Goal: Obtain resource: Download file/media

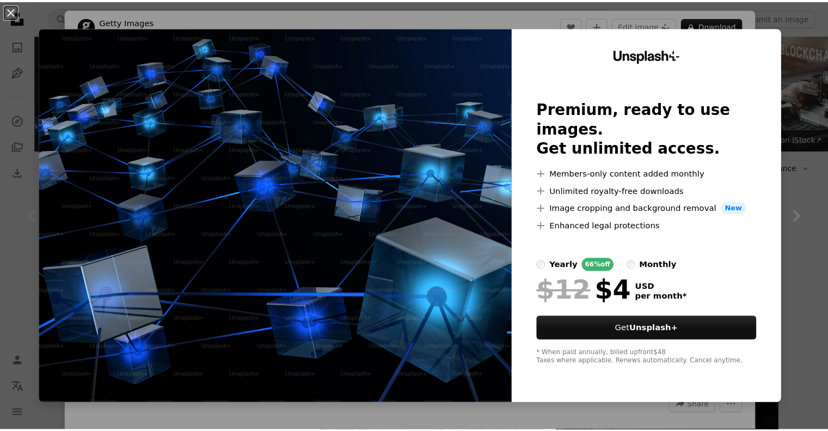
scroll to position [163, 0]
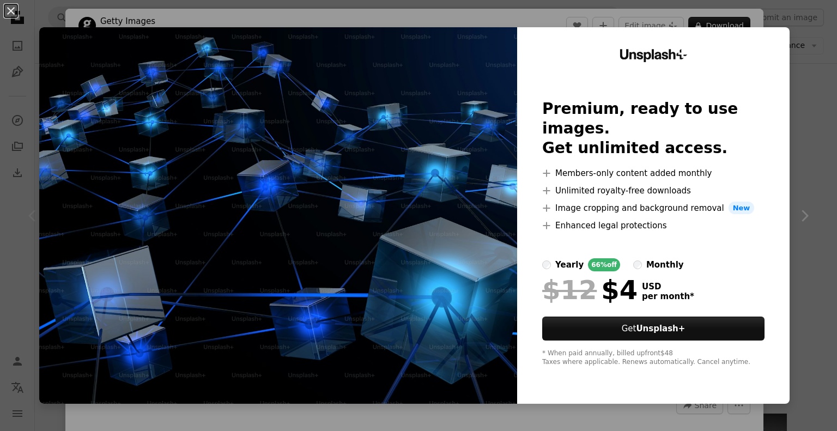
click at [802, 168] on div "An X shape Unsplash+ Premium, ready to use images. Get unlimited access. A plus…" at bounding box center [418, 215] width 837 height 431
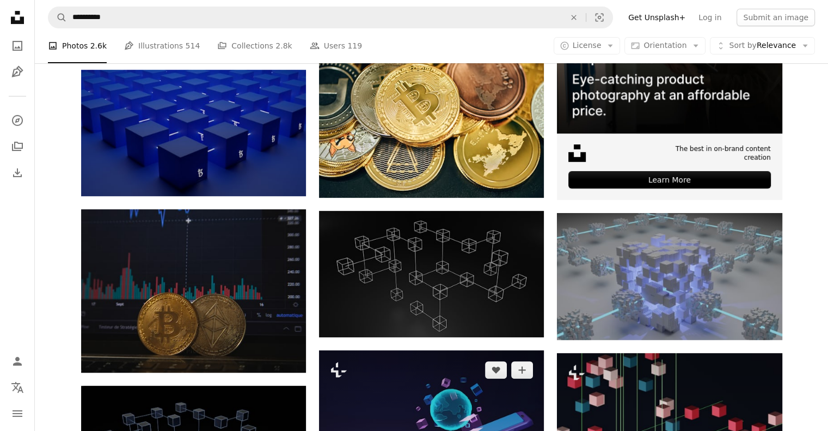
scroll to position [272, 0]
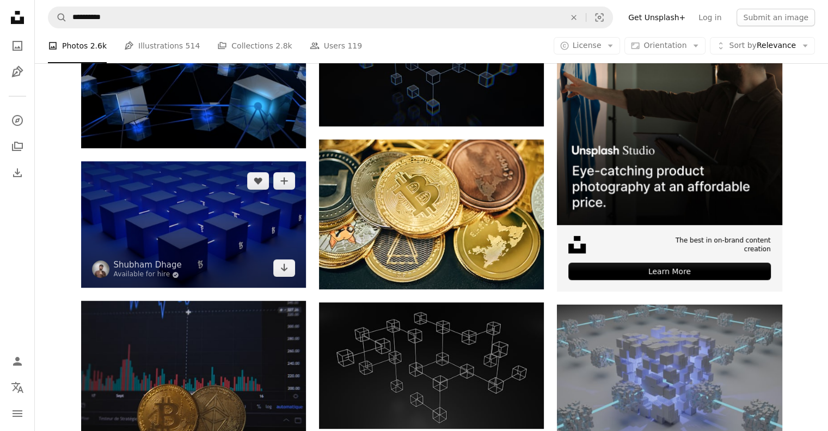
click at [203, 235] on img at bounding box center [193, 224] width 225 height 126
